Goal: Task Accomplishment & Management: Complete application form

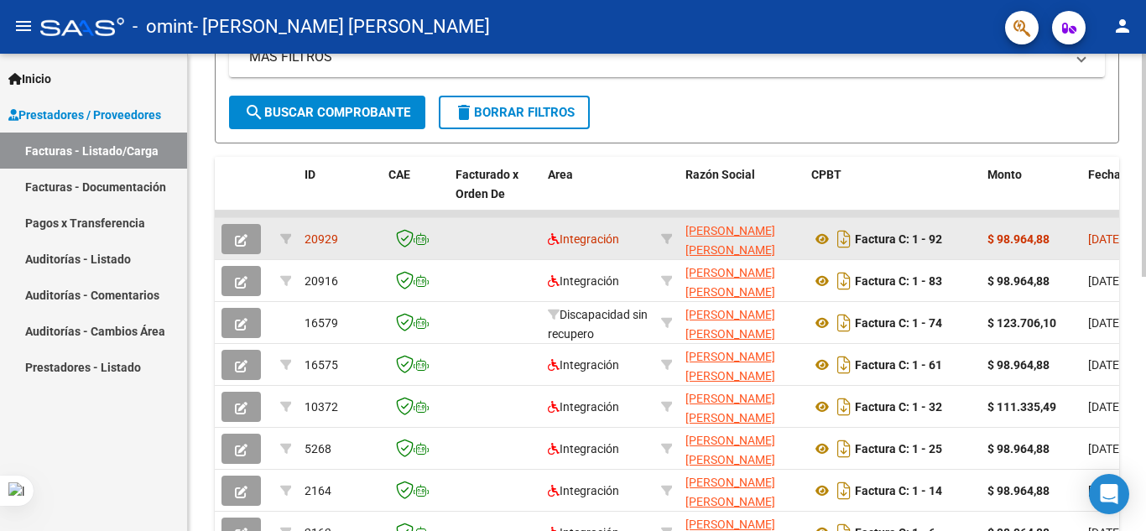
scroll to position [419, 0]
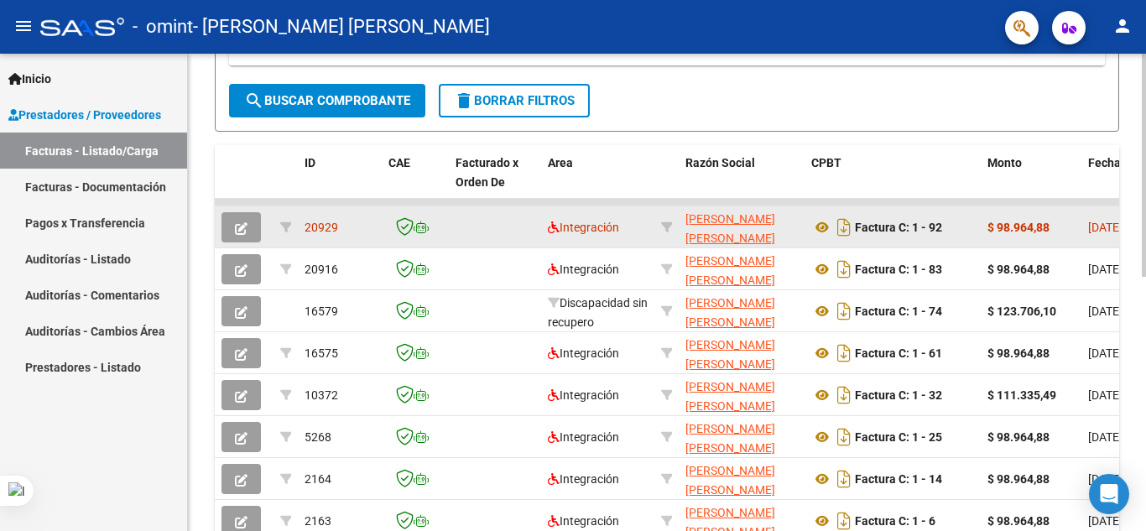
click at [481, 242] on datatable-body-cell at bounding box center [495, 226] width 92 height 41
click at [1018, 228] on strong "$ 98.964,88" at bounding box center [1018, 227] width 62 height 13
click at [496, 208] on datatable-body-cell at bounding box center [495, 226] width 92 height 41
click at [237, 234] on icon "button" at bounding box center [241, 228] width 13 height 13
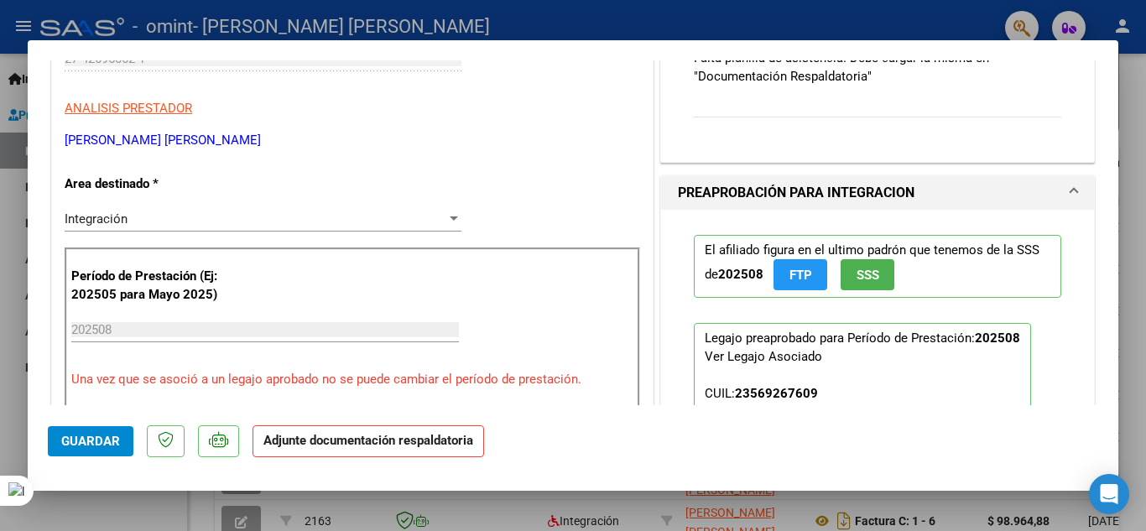
scroll to position [503, 0]
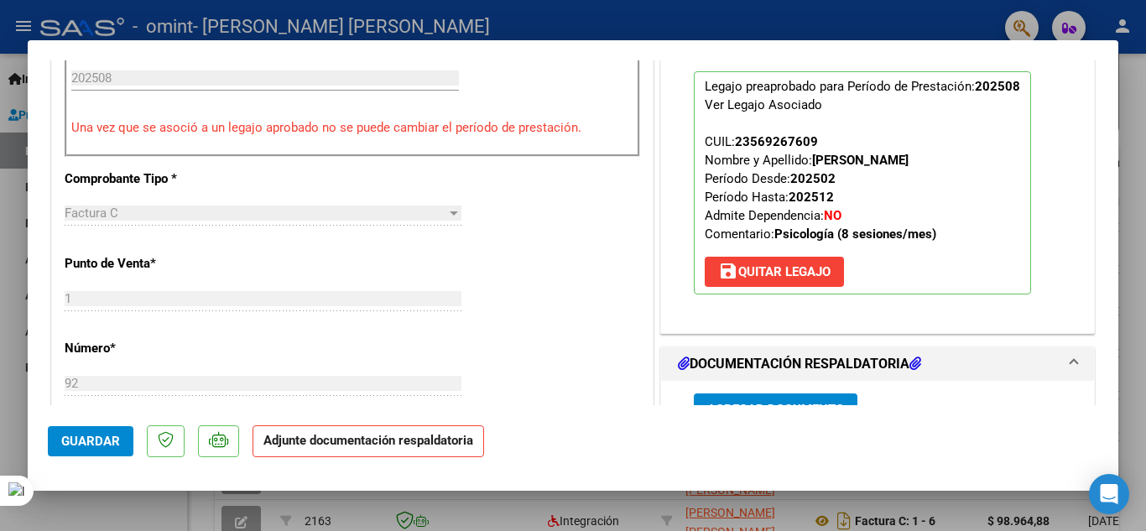
click at [123, 220] on div "Factura C" at bounding box center [256, 212] width 382 height 15
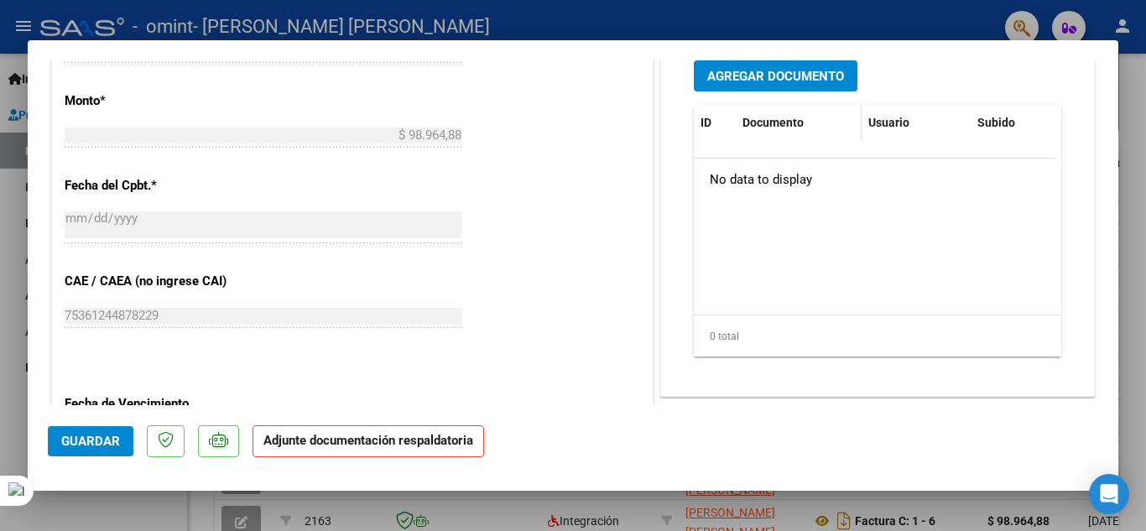
scroll to position [839, 0]
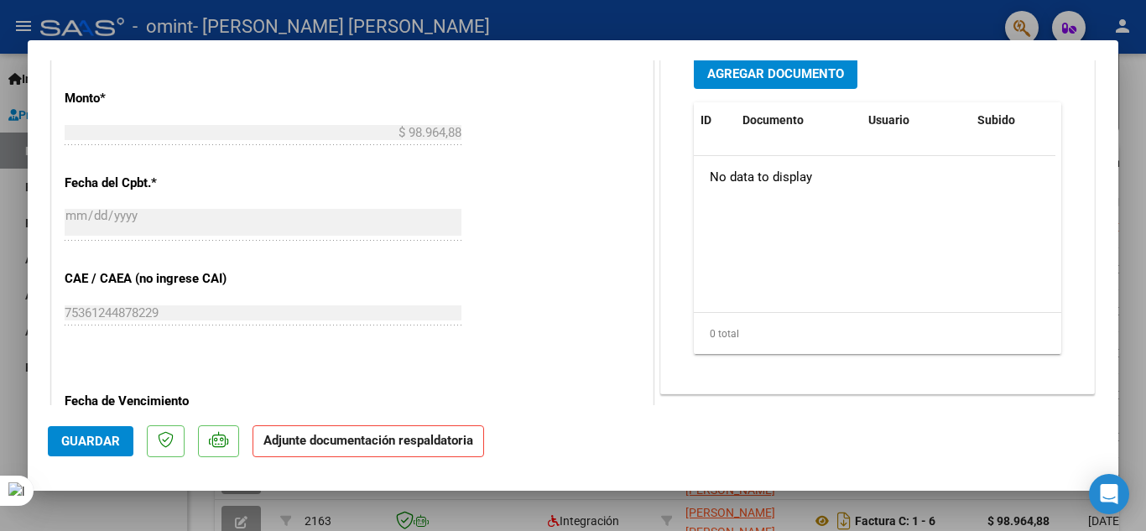
click at [761, 80] on span "Agregar Documento" at bounding box center [775, 73] width 137 height 15
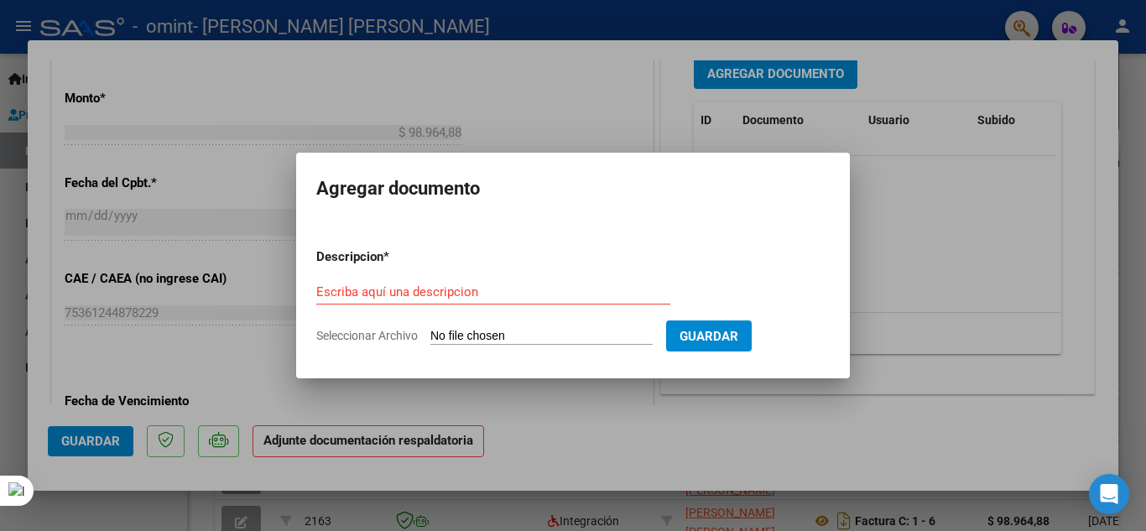
click at [496, 294] on input "Escriba aquí una descripcion" at bounding box center [493, 291] width 354 height 15
click at [437, 337] on input "Seleccionar Archivo" at bounding box center [541, 337] width 222 height 16
type input "C:\fakepath\[PERSON_NAME] AGOST.pdf"
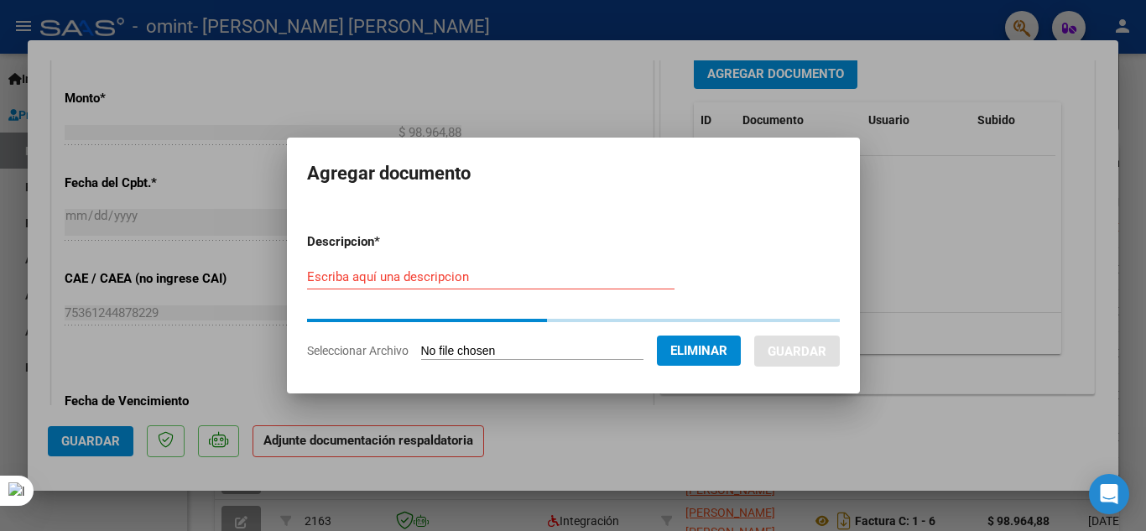
click at [392, 281] on input "Escriba aquí una descripcion" at bounding box center [490, 276] width 367 height 15
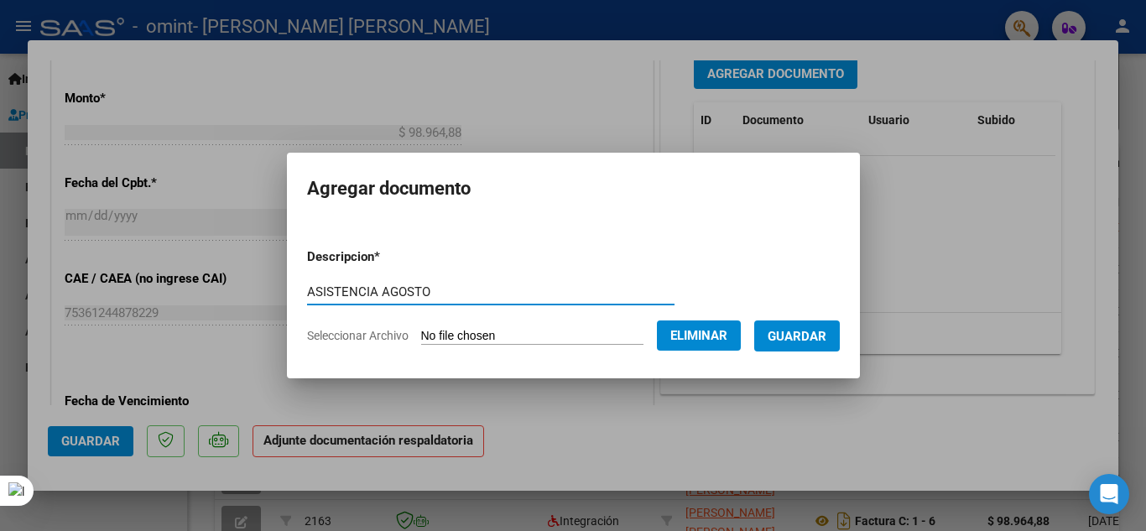
type input "ASISTENCIA AGOSTO"
click at [815, 337] on span "Guardar" at bounding box center [796, 336] width 59 height 15
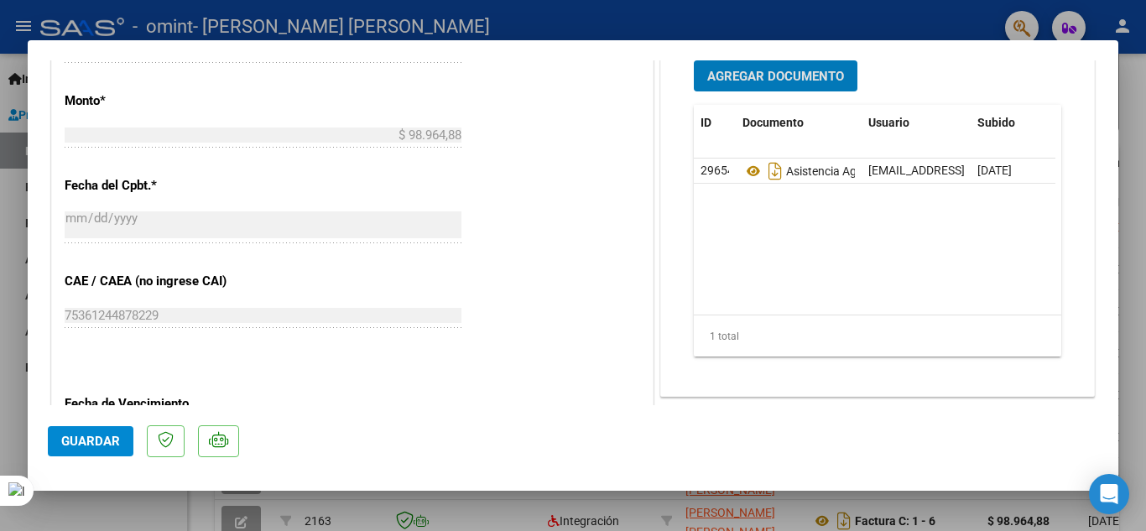
scroll to position [752, 0]
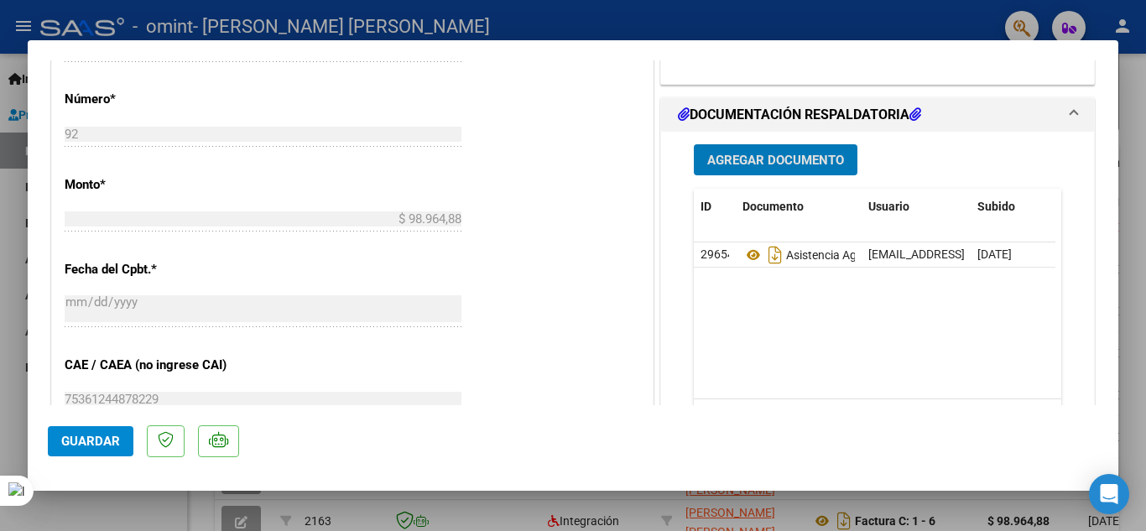
click at [109, 447] on span "Guardar" at bounding box center [90, 441] width 59 height 15
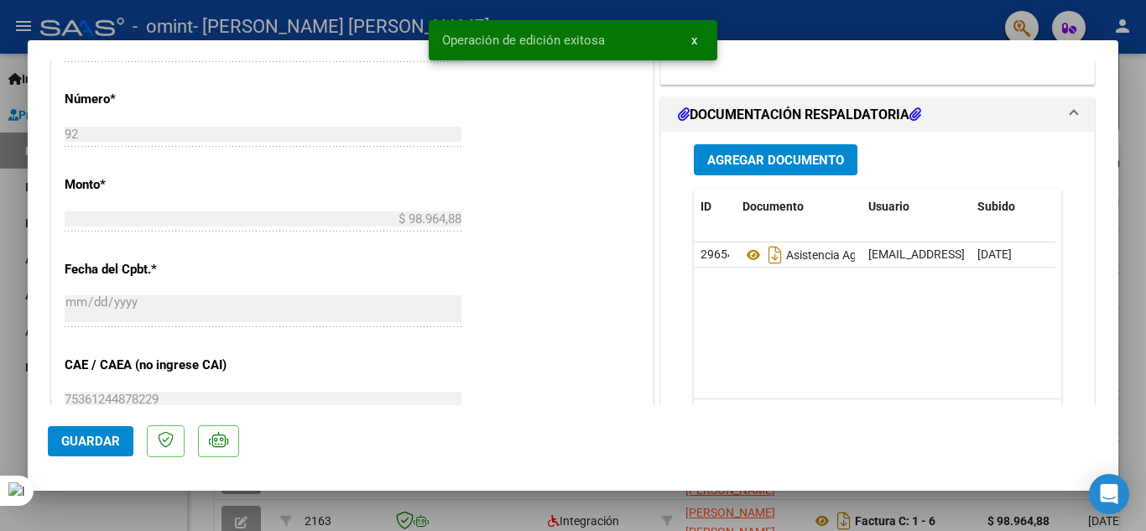
click at [1132, 112] on div at bounding box center [573, 265] width 1146 height 531
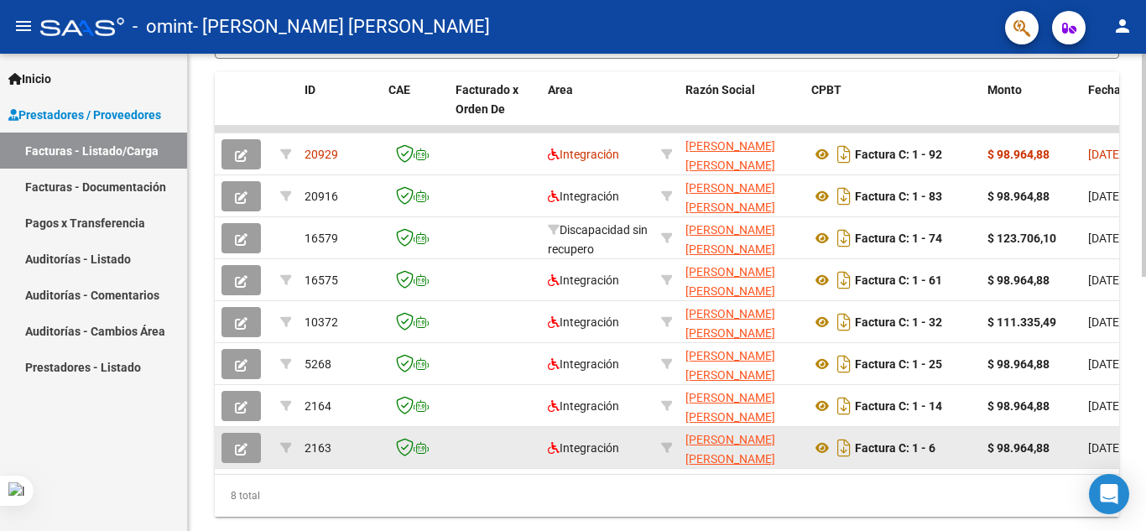
scroll to position [545, 0]
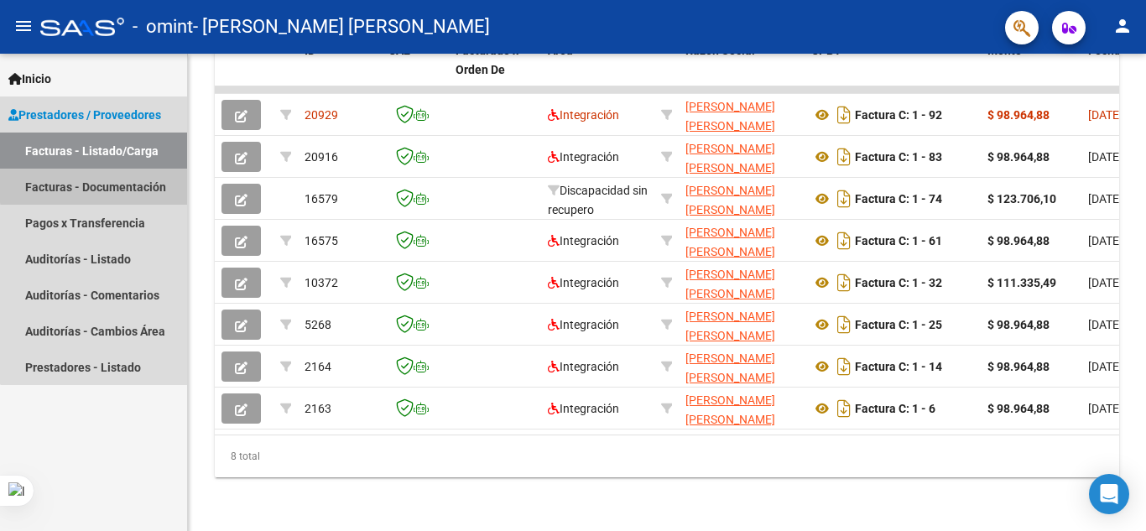
click at [139, 182] on link "Facturas - Documentación" at bounding box center [93, 187] width 187 height 36
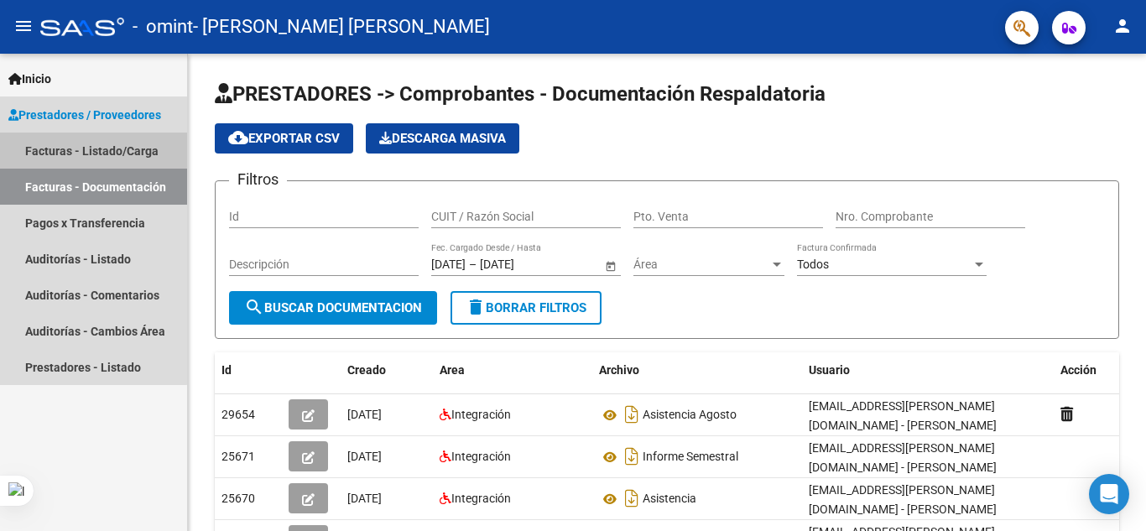
click at [86, 146] on link "Facturas - Listado/Carga" at bounding box center [93, 151] width 187 height 36
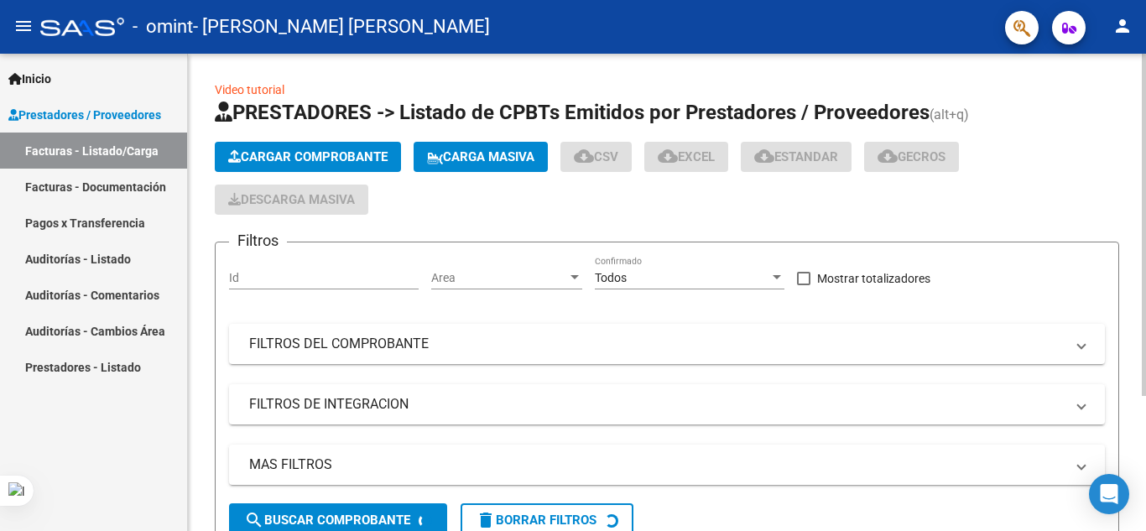
click at [329, 162] on span "Cargar Comprobante" at bounding box center [307, 156] width 159 height 15
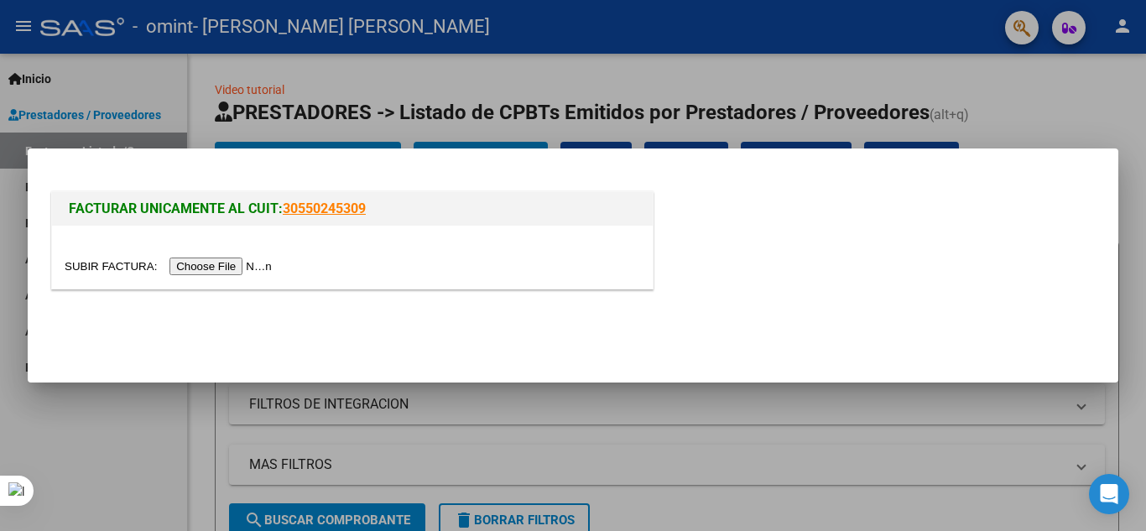
click at [216, 260] on input "file" at bounding box center [171, 266] width 212 height 18
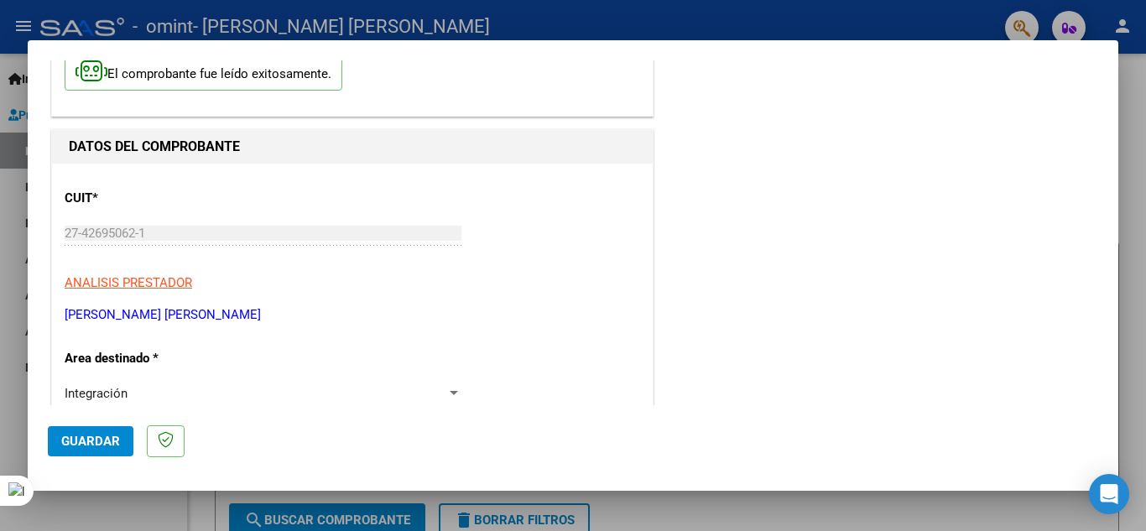
scroll to position [335, 0]
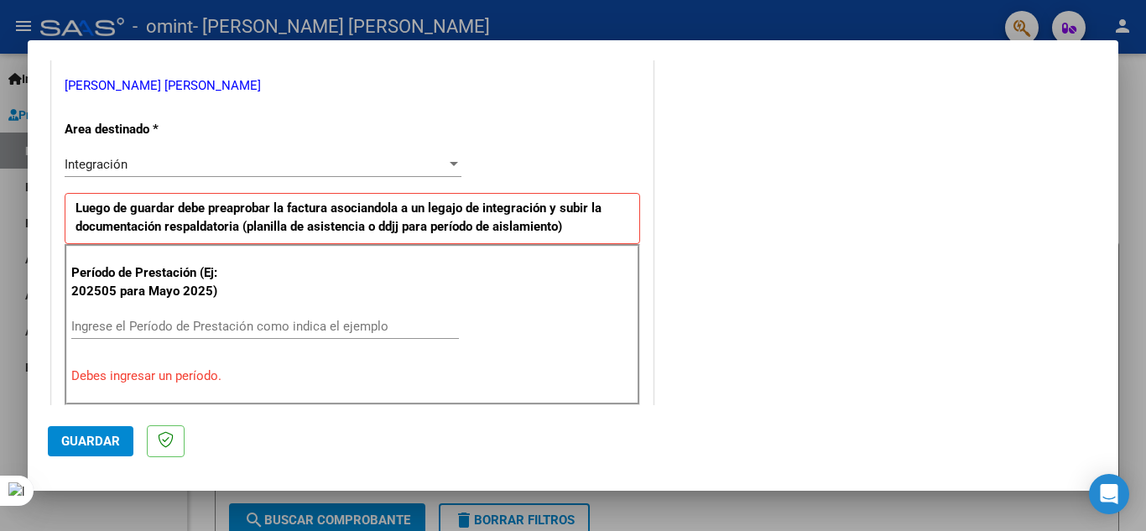
click at [340, 170] on div "Integración" at bounding box center [256, 164] width 382 height 15
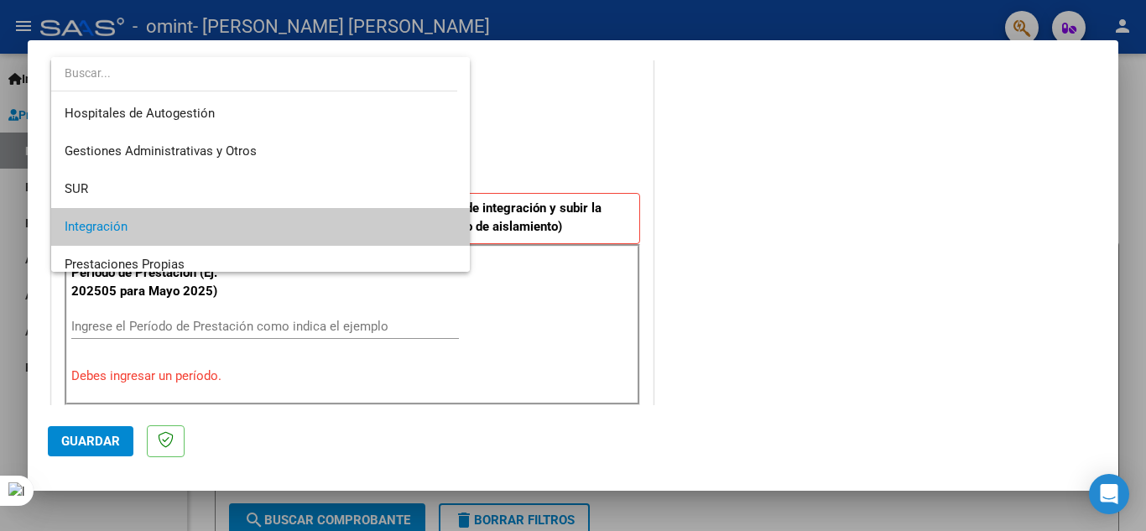
scroll to position [63, 0]
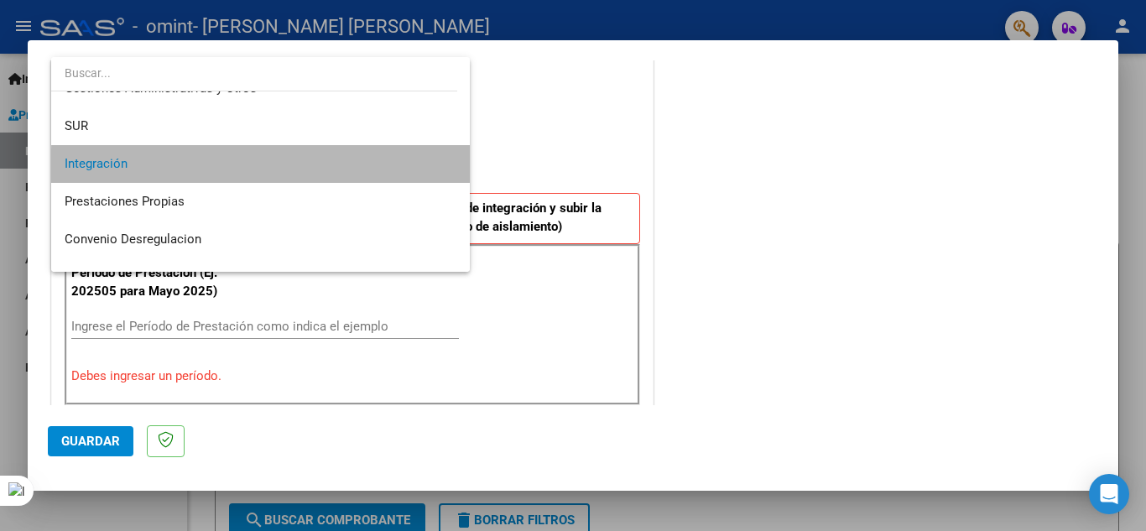
click at [340, 170] on span "Integración" at bounding box center [261, 164] width 392 height 38
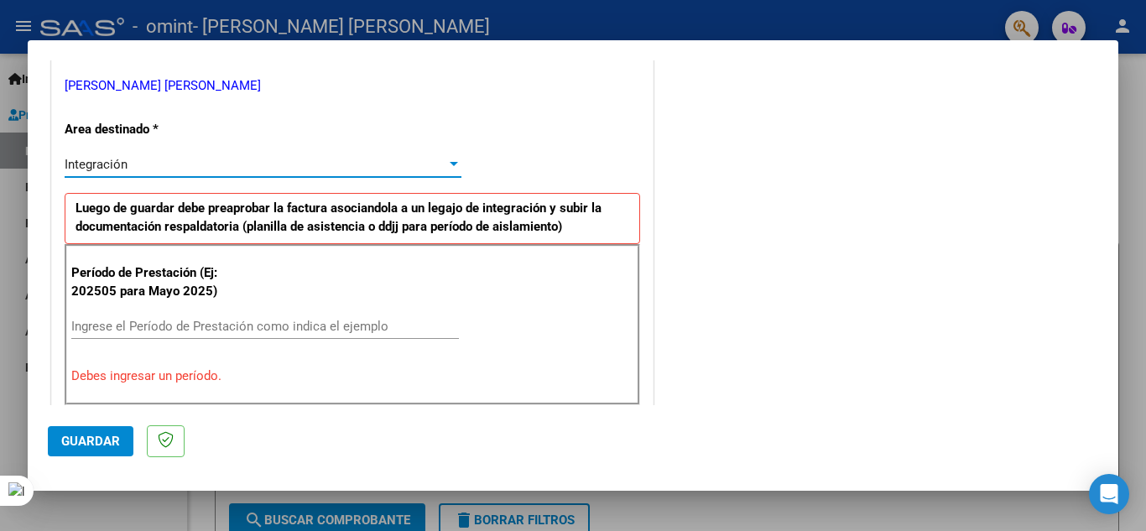
click at [285, 325] on input "Ingrese el Período de Prestación como indica el ejemplo" at bounding box center [264, 326] width 387 height 15
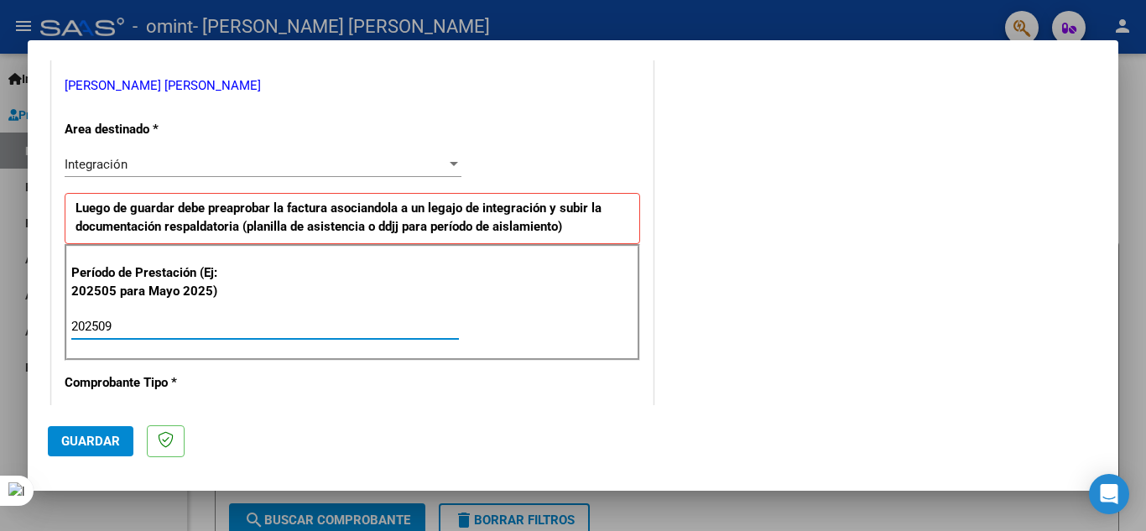
scroll to position [503, 0]
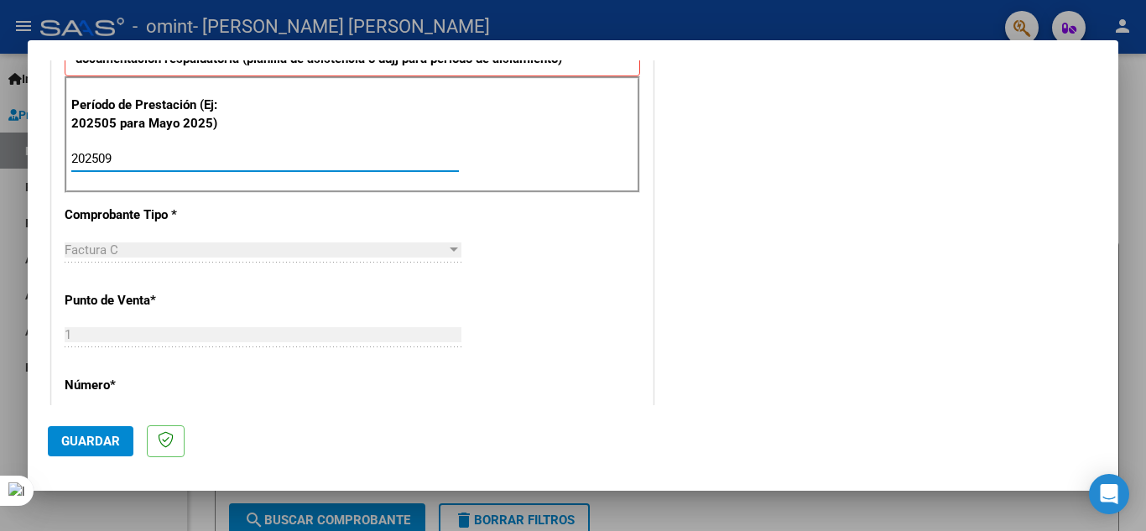
type input "202509"
click at [518, 272] on div "CUIT * 27-42695062-1 Ingresar CUIT ANALISIS PRESTADOR [PERSON_NAME] [PERSON_NAM…" at bounding box center [352, 398] width 600 height 1262
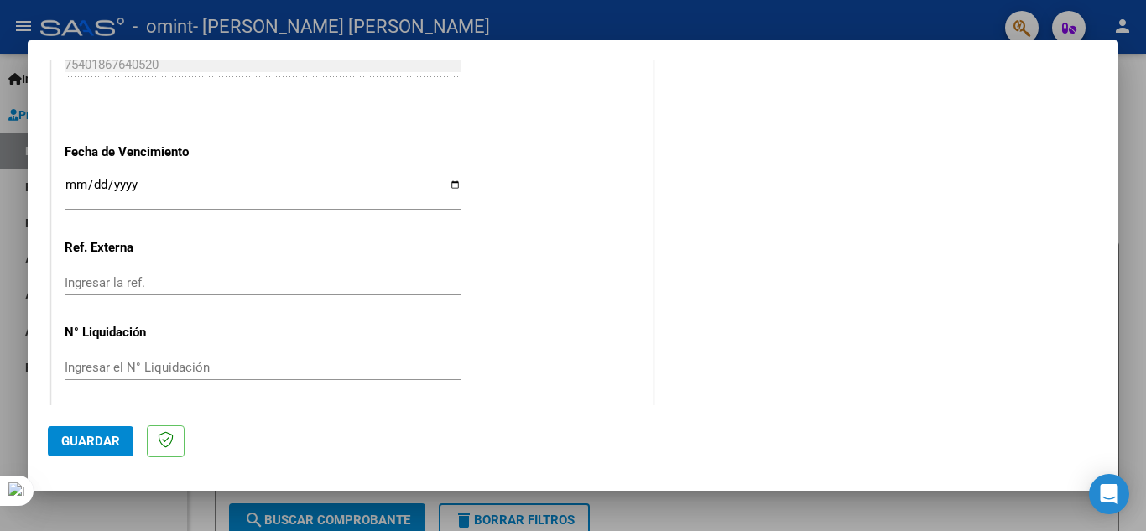
scroll to position [1131, 0]
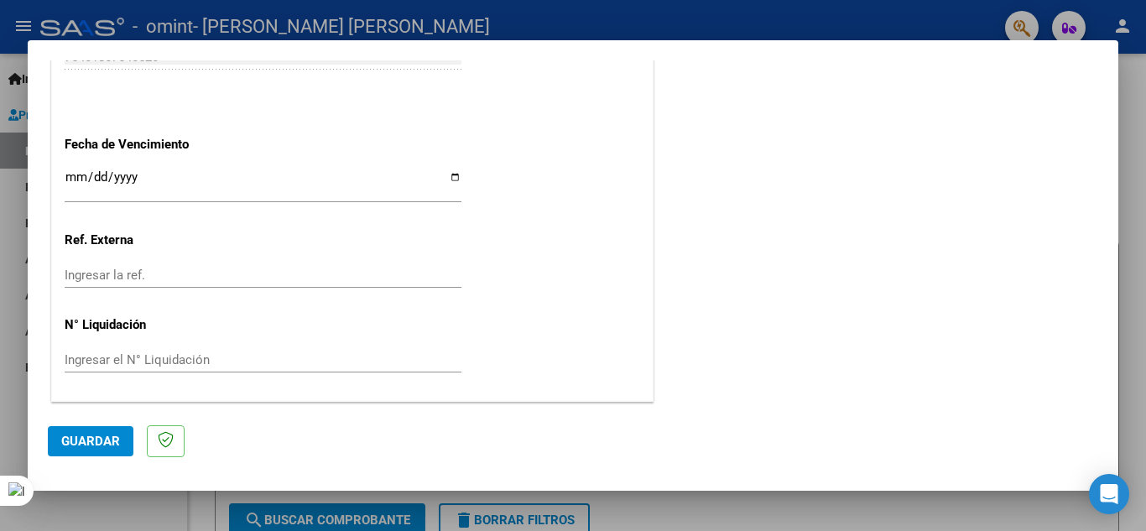
click at [96, 439] on span "Guardar" at bounding box center [90, 441] width 59 height 15
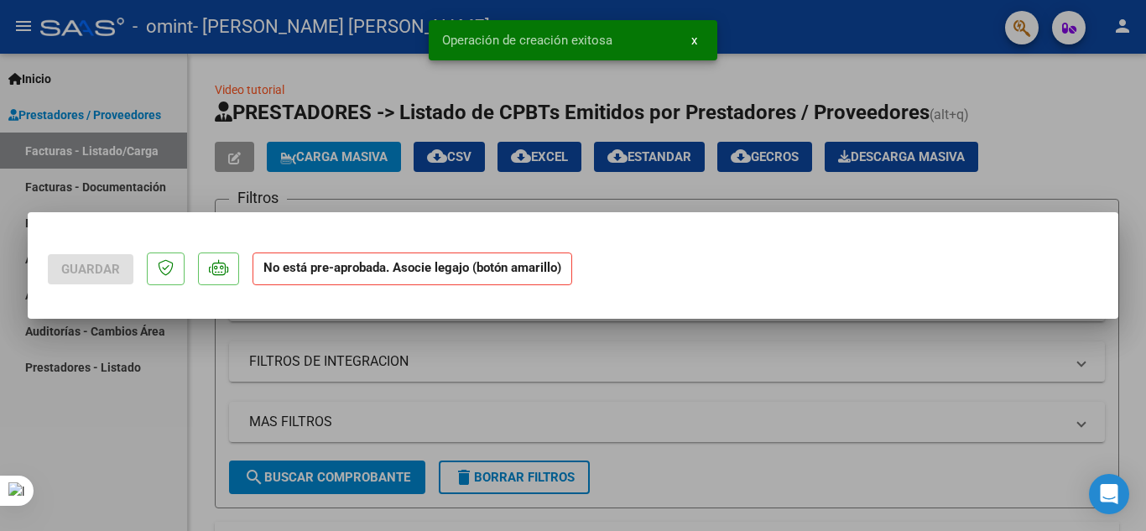
scroll to position [0, 0]
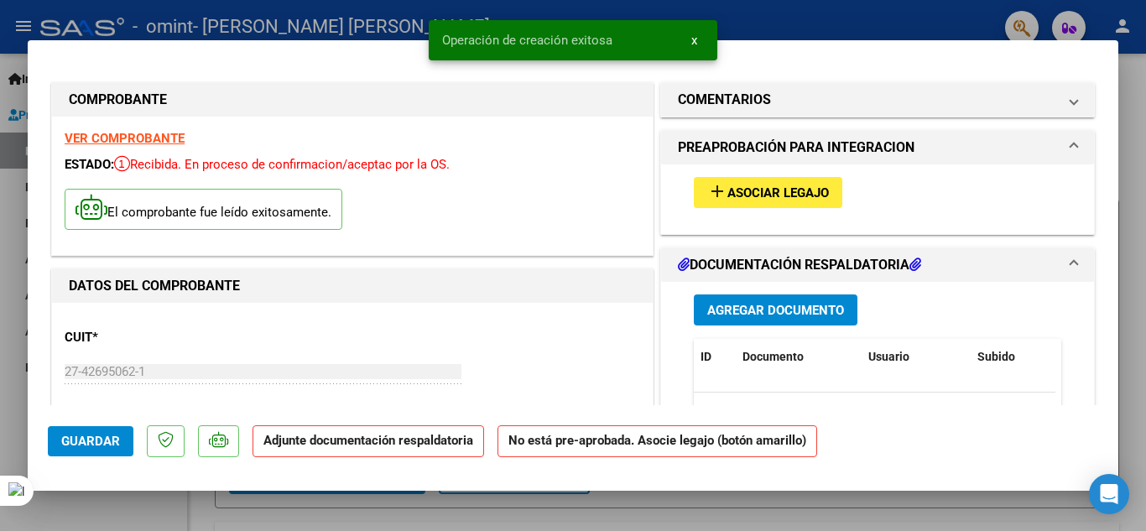
click at [766, 193] on span "Asociar Legajo" at bounding box center [777, 192] width 101 height 15
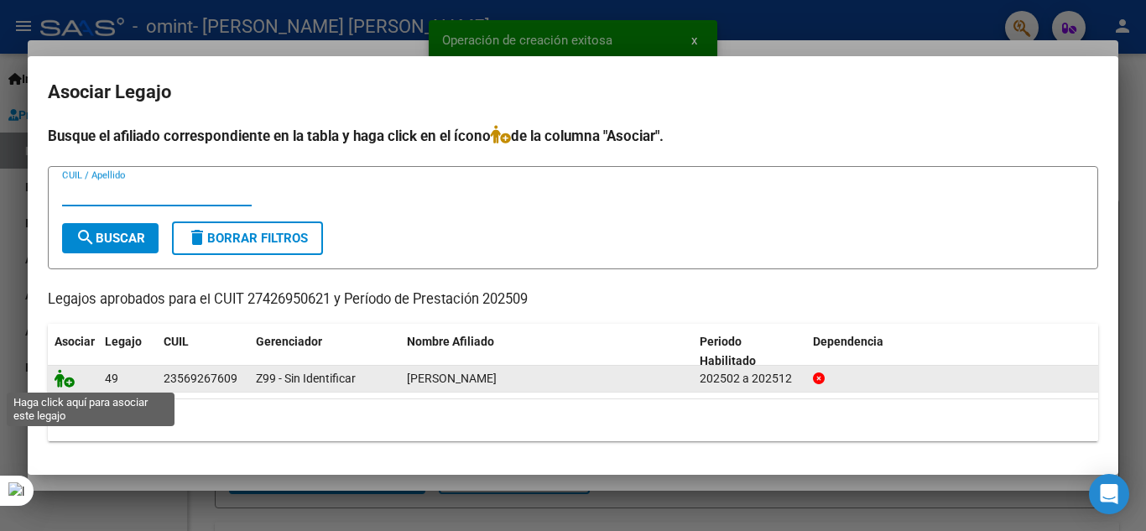
click at [67, 380] on icon at bounding box center [65, 378] width 20 height 18
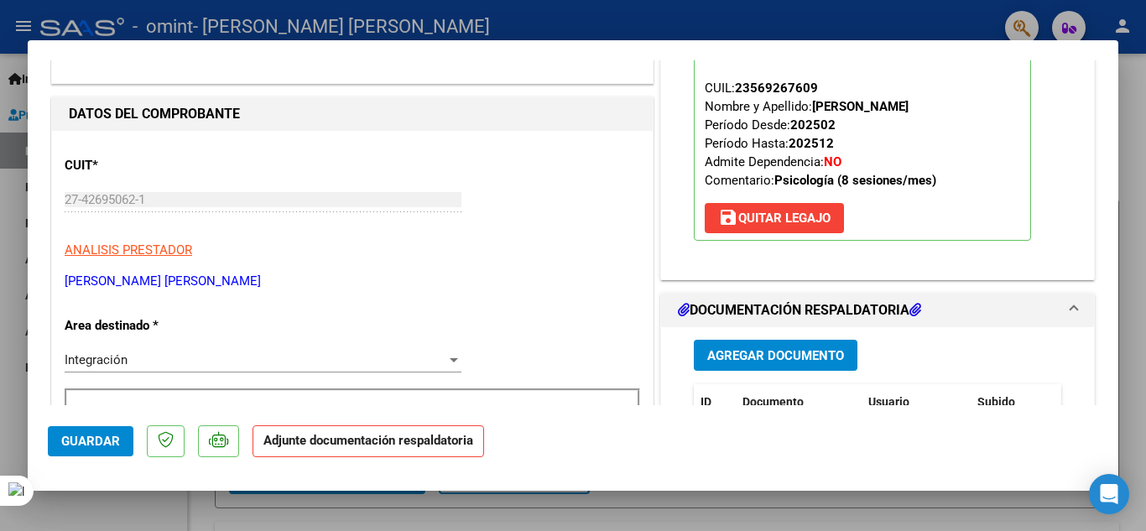
scroll to position [168, 0]
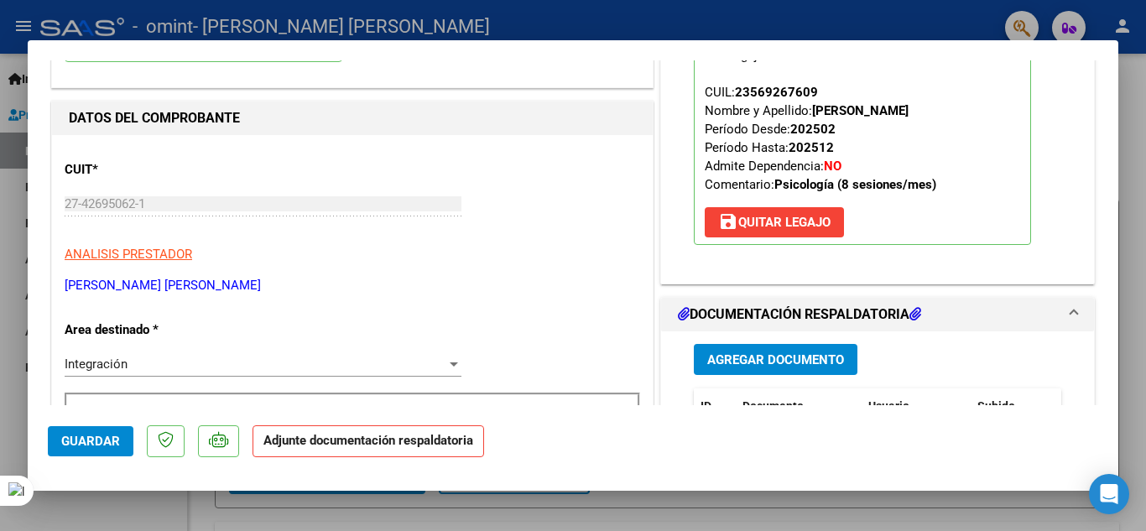
click at [769, 360] on span "Agregar Documento" at bounding box center [775, 359] width 137 height 15
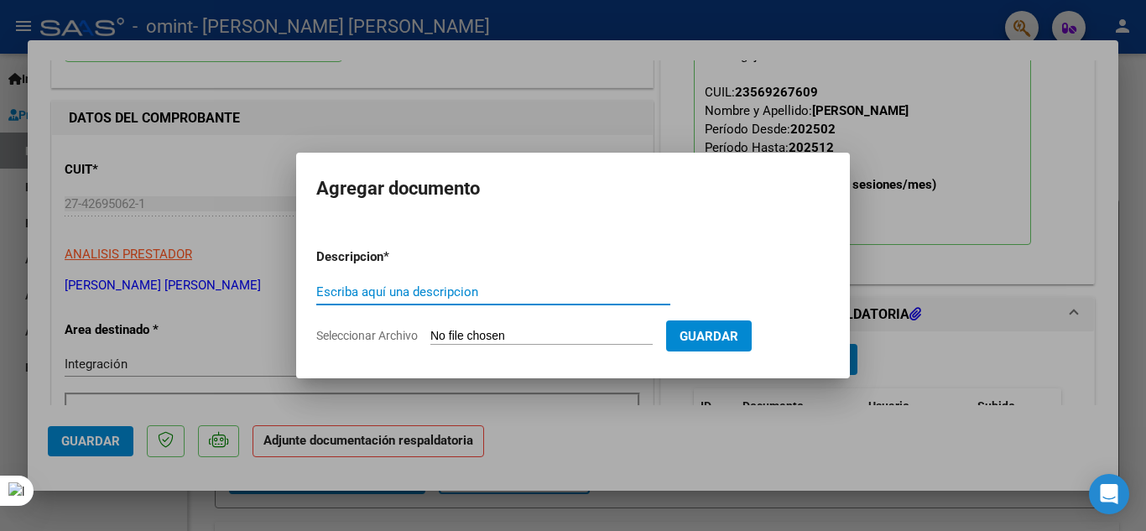
click at [511, 340] on input "Seleccionar Archivo" at bounding box center [541, 337] width 222 height 16
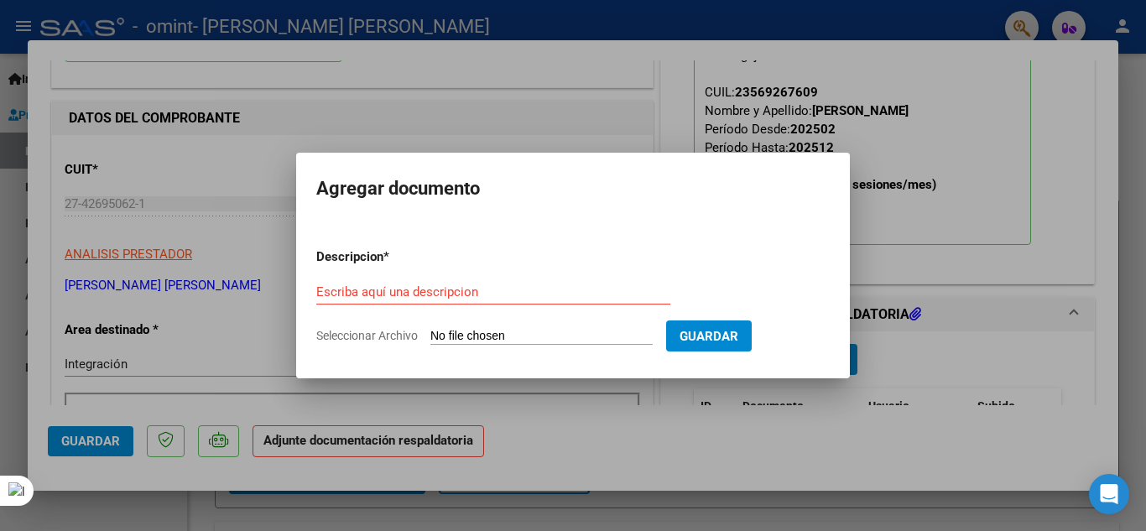
type input "C:\fakepath\TOMAS ASISTENCIA SEP.pdf"
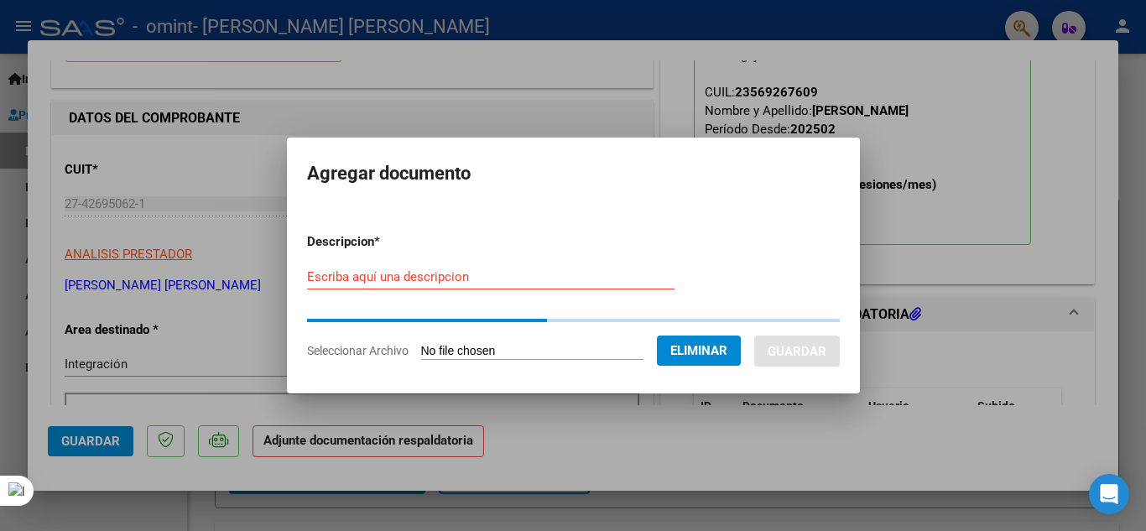
click at [408, 277] on input "Escriba aquí una descripcion" at bounding box center [490, 276] width 367 height 15
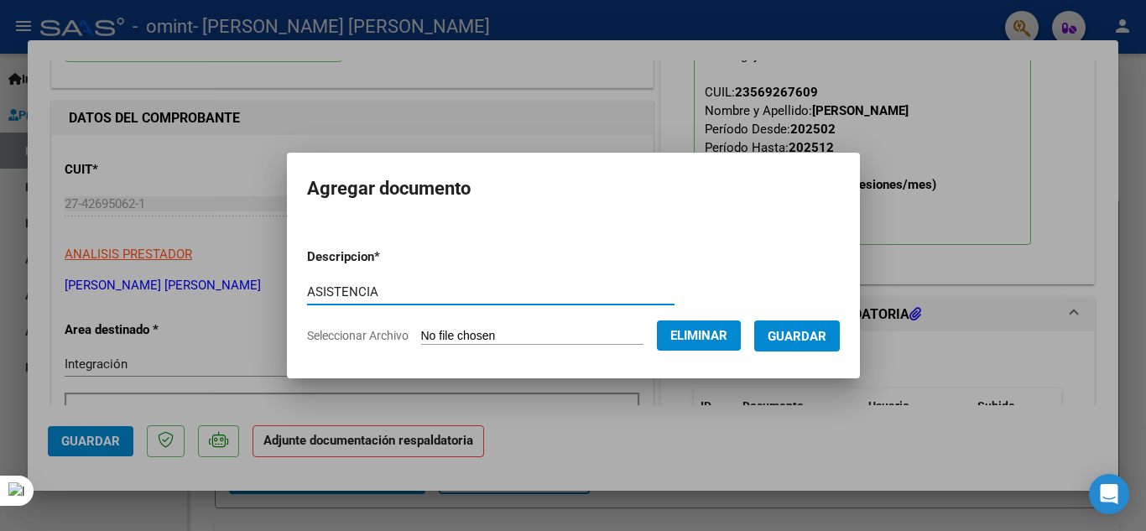
type input "ASISTENCIA"
click at [808, 337] on span "Guardar" at bounding box center [796, 336] width 59 height 15
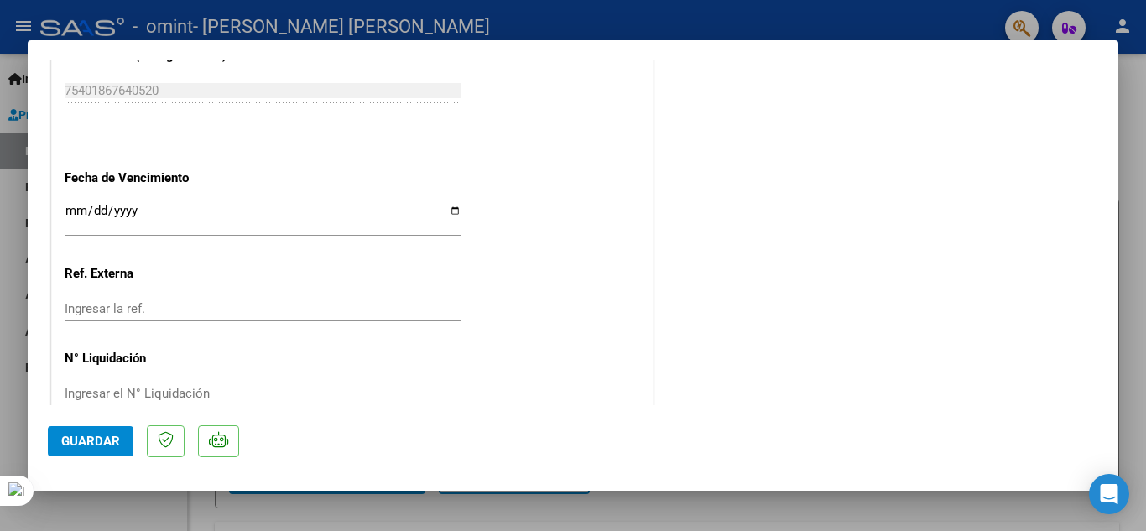
scroll to position [1156, 0]
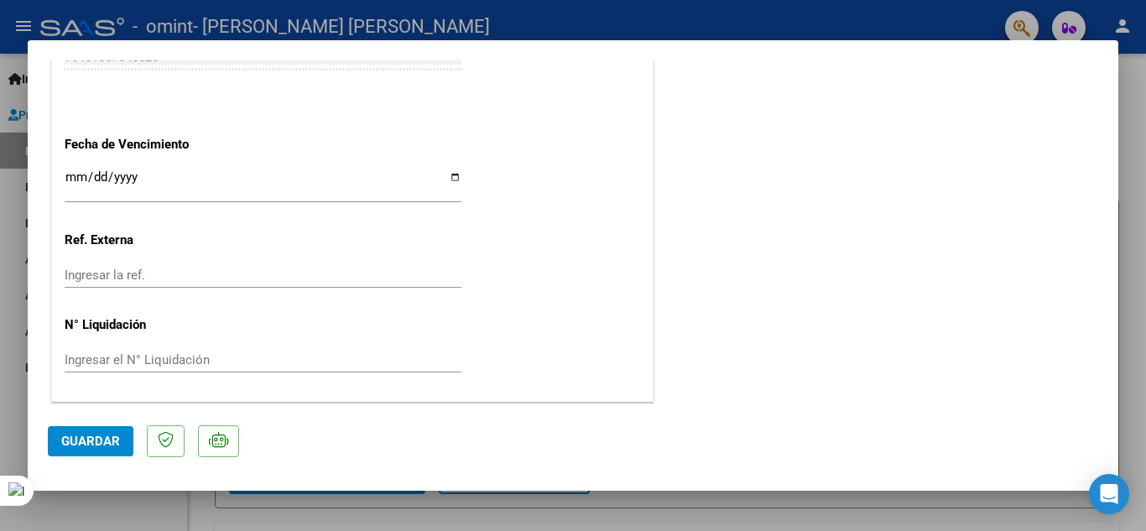
click at [103, 444] on span "Guardar" at bounding box center [90, 441] width 59 height 15
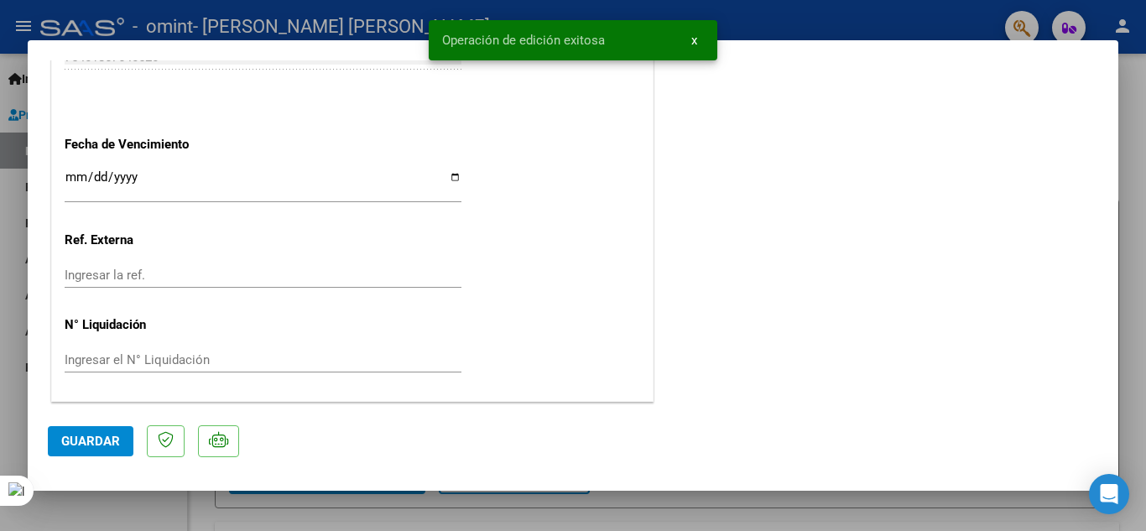
click at [336, 507] on div at bounding box center [573, 265] width 1146 height 531
type input "$ 0,00"
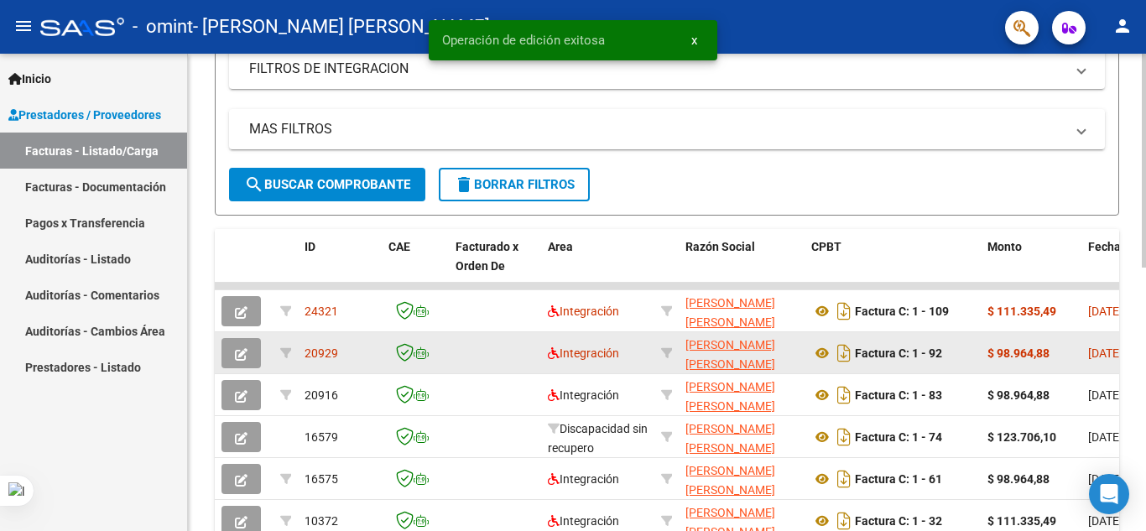
scroll to position [22, 0]
